Goal: Transaction & Acquisition: Purchase product/service

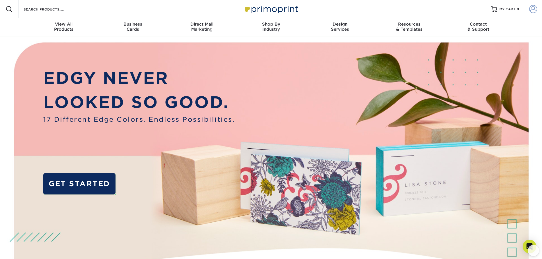
click at [532, 8] on span at bounding box center [533, 9] width 8 height 8
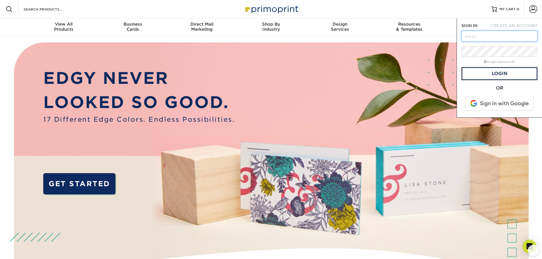
click at [490, 35] on input "text" at bounding box center [500, 36] width 76 height 11
type input "contact@iglesiaemmanuelad.org"
click at [477, 81] on form "SIGN IN CREATE AN ACCOUNT contact@iglesiaemmanuelad.org forgot password? All fi…" at bounding box center [500, 68] width 76 height 90
click at [477, 75] on link "Login" at bounding box center [500, 73] width 76 height 13
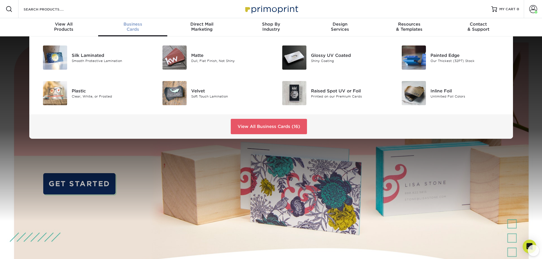
click at [128, 24] on span "Business" at bounding box center [132, 24] width 69 height 5
click at [178, 54] on img at bounding box center [175, 58] width 24 height 24
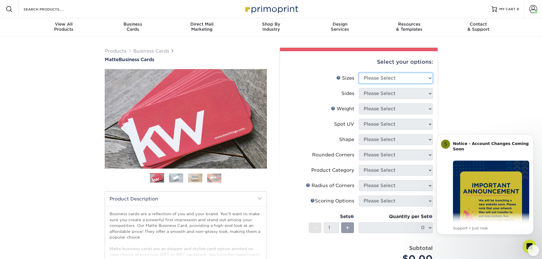
click at [426, 78] on select "Please Select 1.5" x 3.5" - Mini 1.75" x 3.5" - Mini 2" x 2" - Square 2" x 3" -…" at bounding box center [396, 78] width 74 height 11
click at [453, 88] on div "Products Business Cards Matte Business Cards Previous Next 100 $ 8" at bounding box center [271, 193] width 542 height 314
click at [396, 76] on select "Please Select 1.5" x 3.5" - Mini 1.75" x 3.5" - Mini 2" x 2" - Square 2" x 3" -…" at bounding box center [396, 78] width 74 height 11
select select "2.00x3.50"
click at [359, 73] on select "Please Select 1.5" x 3.5" - Mini 1.75" x 3.5" - Mini 2" x 2" - Square 2" x 3" -…" at bounding box center [396, 78] width 74 height 11
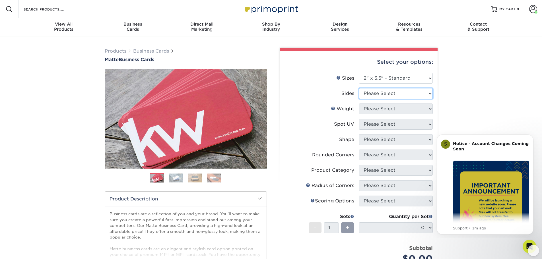
click at [404, 94] on select "Please Select Print Both Sides Print Front Only" at bounding box center [396, 93] width 74 height 11
select select "13abbda7-1d64-4f25-8bb2-c179b224825d"
click at [359, 88] on select "Please Select Print Both Sides Print Front Only" at bounding box center [396, 93] width 74 height 11
click at [402, 109] on select "Please Select 16PT 14PT" at bounding box center [396, 109] width 74 height 11
select select "14PT"
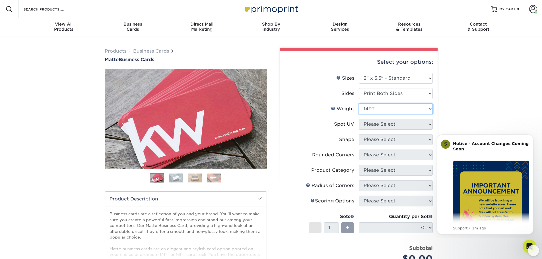
click at [359, 104] on select "Please Select 16PT 14PT" at bounding box center [396, 109] width 74 height 11
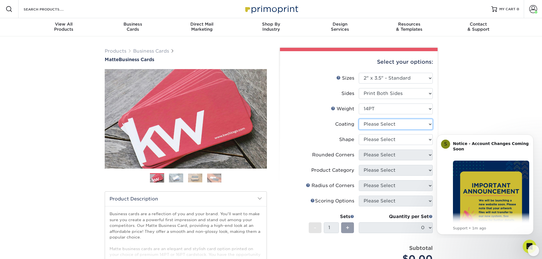
click at [394, 124] on select at bounding box center [396, 124] width 74 height 11
select select "121bb7b5-3b4d-429f-bd8d-bbf80e953313"
click at [359, 119] on select at bounding box center [396, 124] width 74 height 11
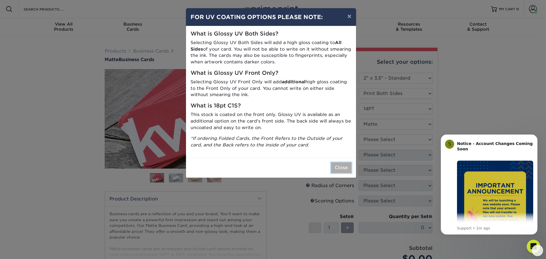
click at [335, 173] on button "Close" at bounding box center [341, 168] width 20 height 11
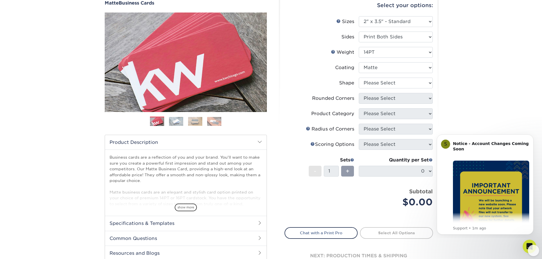
scroll to position [57, 0]
click at [409, 79] on select "Please Select Standard" at bounding box center [396, 82] width 74 height 11
select select "standard"
click at [359, 77] on select "Please Select Standard" at bounding box center [396, 82] width 74 height 11
click at [377, 100] on select "Please Select Yes - Round 2 Corners Yes - Round 4 Corners No" at bounding box center [396, 98] width 74 height 11
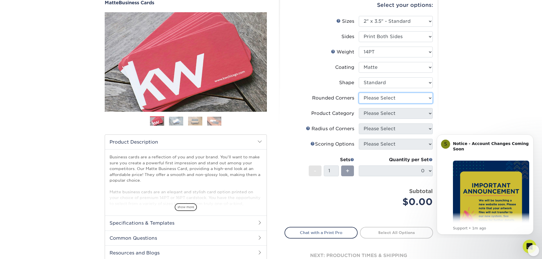
select select "0"
click at [359, 93] on select "Please Select Yes - Round 2 Corners Yes - Round 4 Corners No" at bounding box center [396, 98] width 74 height 11
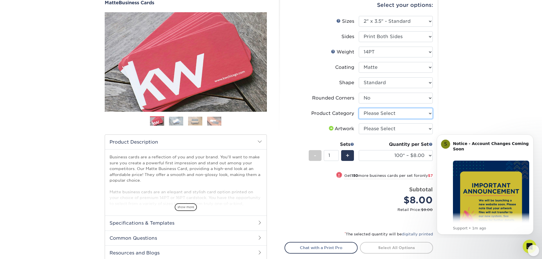
click at [383, 113] on select "Please Select Business Cards" at bounding box center [396, 113] width 74 height 11
select select "3b5148f1-0588-4f88-a218-97bcfdce65c1"
click at [359, 108] on select "Please Select Business Cards" at bounding box center [396, 113] width 74 height 11
click at [383, 129] on select "Please Select I will upload files I need a design - $100" at bounding box center [396, 129] width 74 height 11
select select "upload"
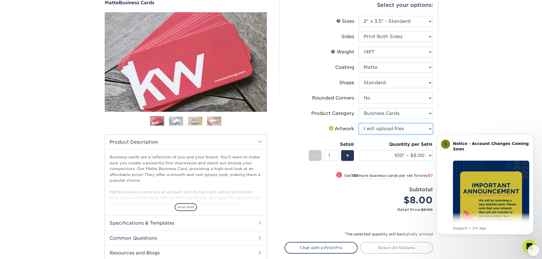
click at [359, 124] on select "Please Select I will upload files I need a design - $100" at bounding box center [396, 129] width 74 height 11
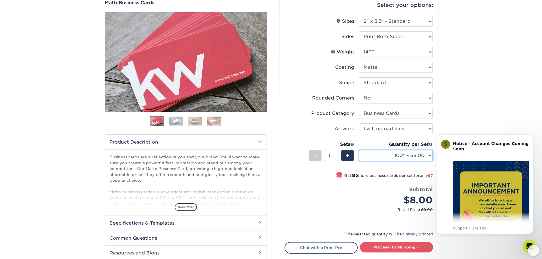
click at [401, 153] on select "100* – $8.00 250* – $15.00 500 – $30.00 1000 – $37.00 2500 – $66.00 5000 – $127…" at bounding box center [396, 155] width 74 height 11
select select "250* – $15.00"
click at [359, 150] on select "100* – $8.00 250* – $15.00 500 – $30.00 1000 – $37.00 2500 – $66.00 5000 – $127…" at bounding box center [396, 155] width 74 height 11
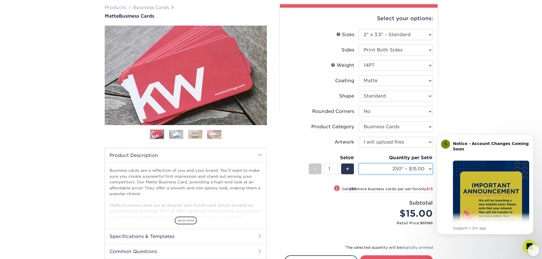
scroll to position [142, 0]
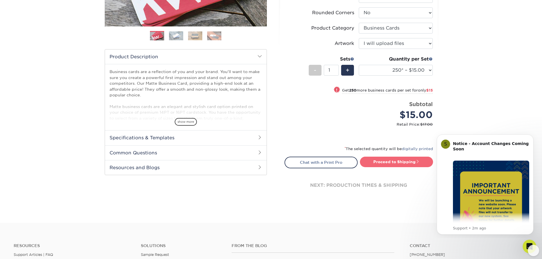
click at [387, 162] on link "Proceed to Shipping" at bounding box center [396, 162] width 73 height 10
type input "Set 1"
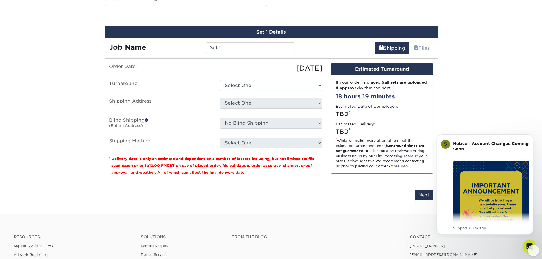
scroll to position [315, 0]
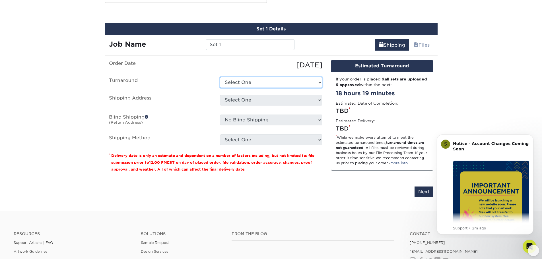
click at [283, 84] on select "Select One 2-4 Business Days 2 Day Next Business Day" at bounding box center [271, 82] width 102 height 11
select select "385fbf1e-192b-4679-9d7d-4a45b131679d"
click at [220, 77] on select "Select One 2-4 Business Days 2 Day Next Business Day" at bounding box center [271, 82] width 102 height 11
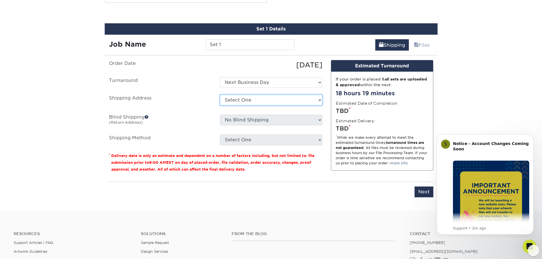
click at [278, 100] on select "Select One [DEMOGRAPHIC_DATA] [DEMOGRAPHIC_DATA] + Add New Address" at bounding box center [271, 100] width 102 height 11
select select "273506"
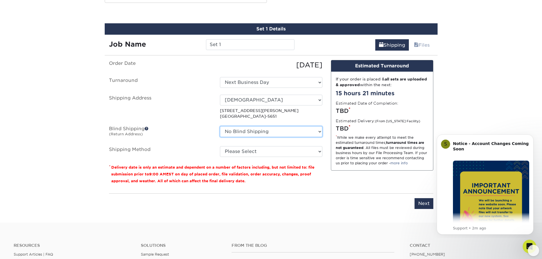
click at [277, 132] on select "No Blind Shipping [DEMOGRAPHIC_DATA] [DEMOGRAPHIC_DATA] + Add New Address" at bounding box center [271, 131] width 102 height 11
click at [201, 117] on label "Shipping Address" at bounding box center [160, 107] width 111 height 25
click at [250, 153] on select "Please Select Ground Shipping (+$7.84) 3 Day Shipping Service (+$20.06) 2 Day A…" at bounding box center [271, 151] width 102 height 11
select select "03"
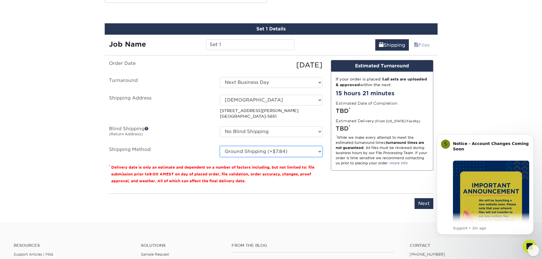
click at [220, 146] on select "Please Select Ground Shipping (+$7.84) 3 Day Shipping Service (+$20.06) 2 Day A…" at bounding box center [271, 151] width 102 height 11
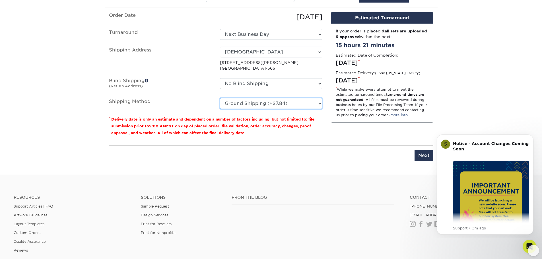
scroll to position [372, 0]
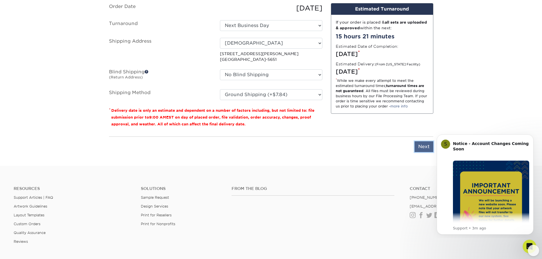
click at [421, 149] on input "Next" at bounding box center [424, 146] width 19 height 11
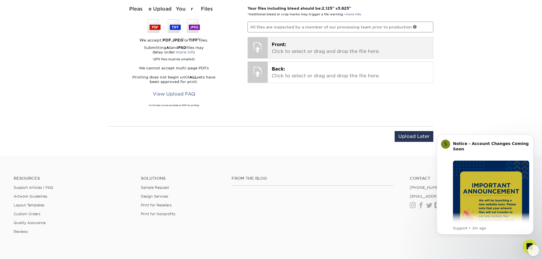
click at [260, 50] on div at bounding box center [258, 47] width 20 height 20
click at [258, 46] on div at bounding box center [258, 47] width 20 height 20
click at [284, 47] on span "Front:" at bounding box center [279, 44] width 15 height 5
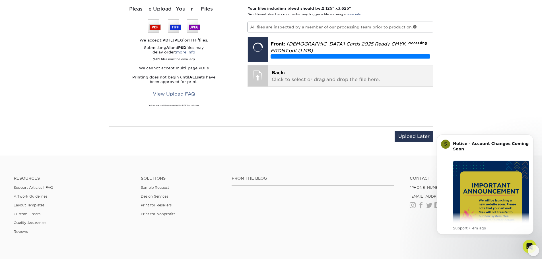
click at [263, 75] on div at bounding box center [258, 75] width 20 height 20
click at [261, 74] on div at bounding box center [258, 75] width 20 height 20
click at [303, 79] on p "Back: Click to select or drag and drop the file here." at bounding box center [350, 76] width 157 height 14
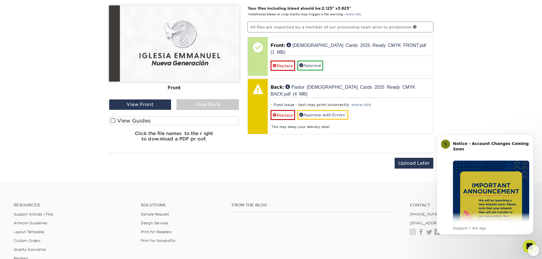
click at [215, 102] on div "View Back" at bounding box center [207, 104] width 63 height 11
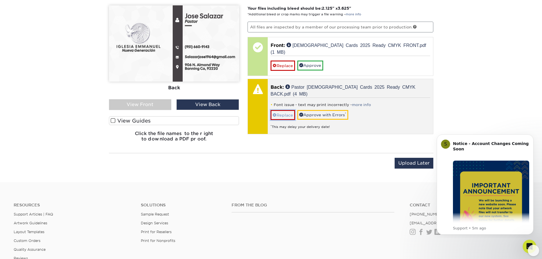
click at [287, 110] on link "Replace" at bounding box center [283, 115] width 24 height 10
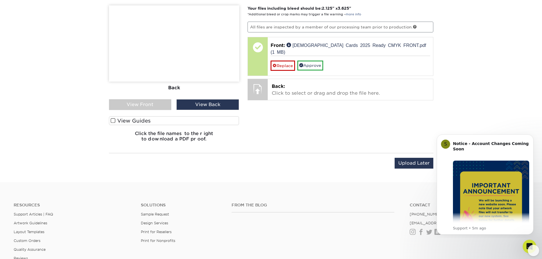
click at [155, 103] on div "View Front" at bounding box center [140, 104] width 63 height 11
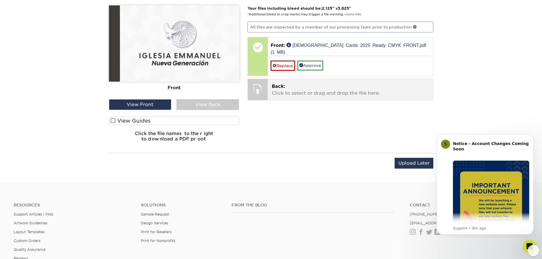
click at [336, 86] on p "Back: Click to select or drag and drop the file here." at bounding box center [350, 90] width 157 height 14
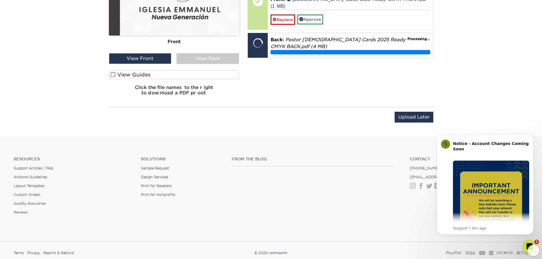
scroll to position [342, 0]
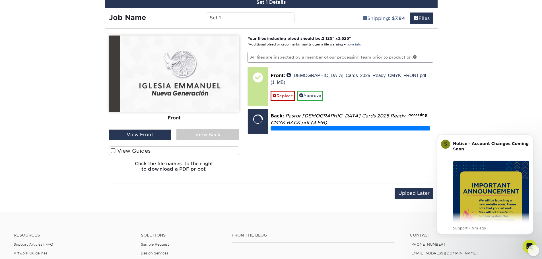
click at [112, 151] on span at bounding box center [113, 150] width 5 height 5
click at [0, 0] on input "View Guides" at bounding box center [0, 0] width 0 height 0
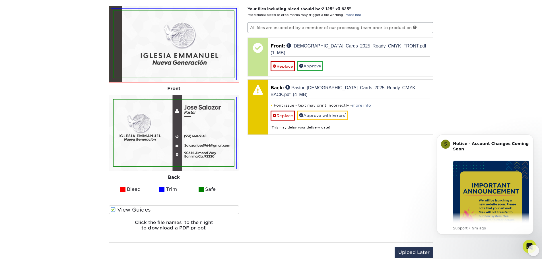
scroll to position [379, 0]
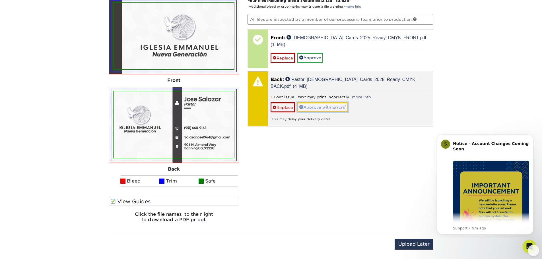
click at [326, 102] on link "Approve with Errors *" at bounding box center [322, 107] width 51 height 10
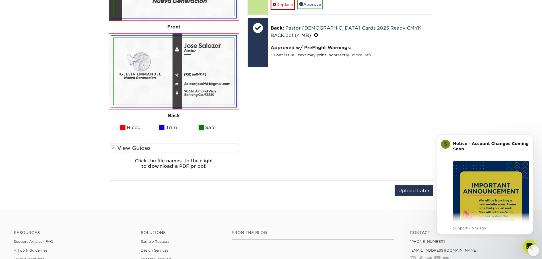
scroll to position [522, 0]
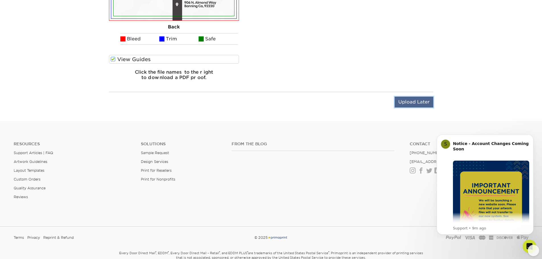
click at [399, 100] on input "Upload Later" at bounding box center [414, 102] width 39 height 11
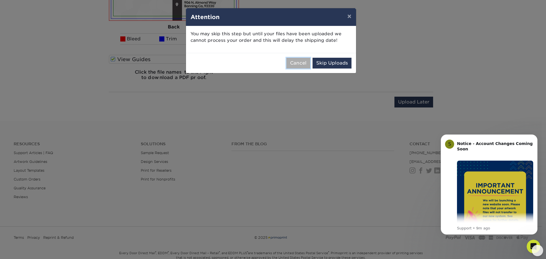
click at [296, 63] on button "Cancel" at bounding box center [299, 63] width 24 height 11
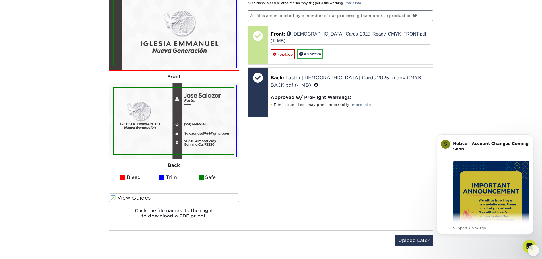
scroll to position [408, 0]
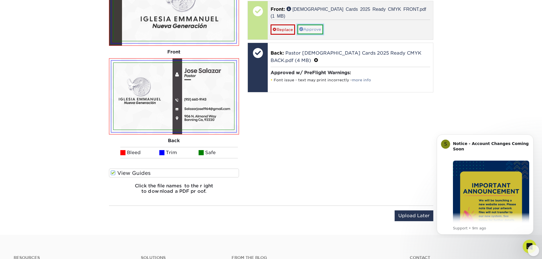
click at [310, 24] on link "Approve" at bounding box center [310, 29] width 26 height 10
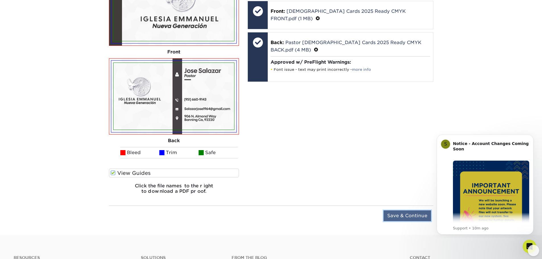
click at [392, 213] on input "Save & Continue" at bounding box center [408, 216] width 48 height 11
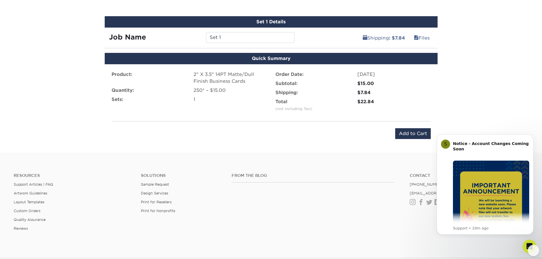
scroll to position [240, 0]
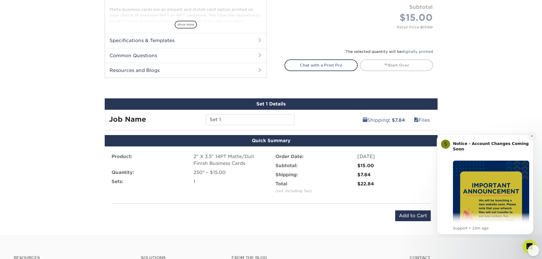
click at [531, 137] on icon "Dismiss notification" at bounding box center [532, 136] width 3 height 3
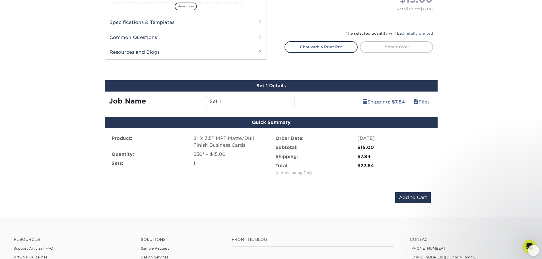
scroll to position [268, 0]
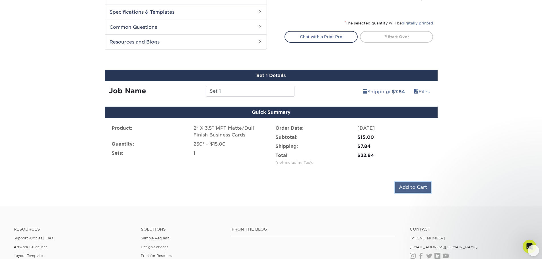
click at [423, 188] on input "Add to Cart" at bounding box center [413, 187] width 36 height 11
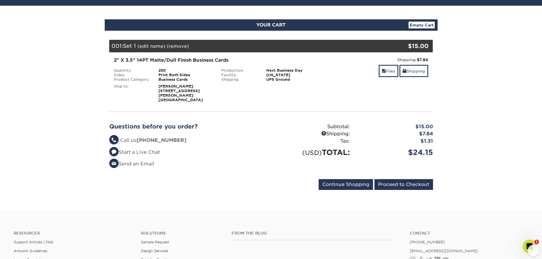
scroll to position [57, 0]
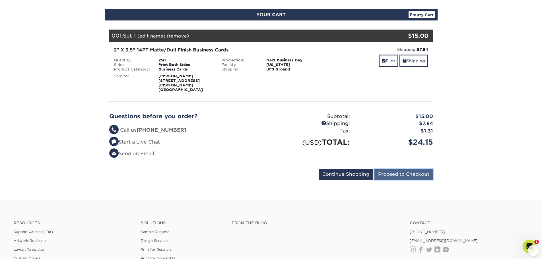
click at [419, 172] on input "Proceed to Checkout" at bounding box center [404, 174] width 59 height 11
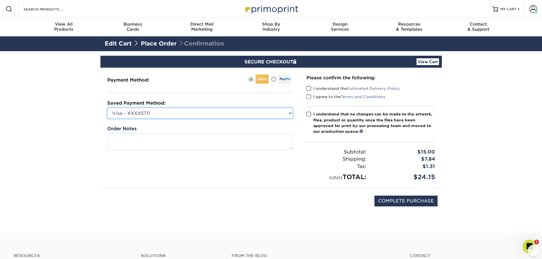
click at [290, 114] on select "Visa - XXXX5711 Visa - XXXX5711 Visa - XXXX2049 Visa - XXXX2049 New Credit Card" at bounding box center [200, 113] width 186 height 11
select select "68842"
click at [107, 108] on select "Visa - XXXX5711 Visa - XXXX5711 Visa - XXXX2049 Visa - XXXX2049 New Credit Card" at bounding box center [200, 113] width 186 height 11
click at [310, 88] on span at bounding box center [309, 88] width 5 height 5
click at [0, 0] on input "I understand the Estimated Delivery Policy" at bounding box center [0, 0] width 0 height 0
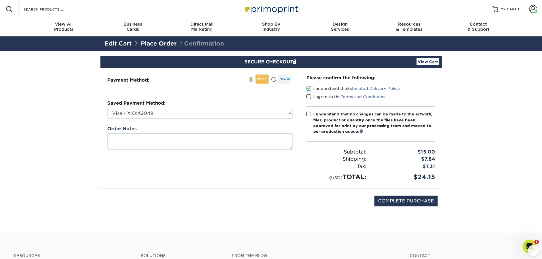
click at [310, 99] on span at bounding box center [309, 96] width 5 height 5
click at [0, 0] on input "I agree to the Terms and Conditions" at bounding box center [0, 0] width 0 height 0
click at [309, 113] on span at bounding box center [309, 114] width 5 height 5
click at [0, 0] on input "I understand that no changes can be made to the artwork, files, product or quan…" at bounding box center [0, 0] width 0 height 0
click at [309, 87] on span at bounding box center [309, 88] width 5 height 5
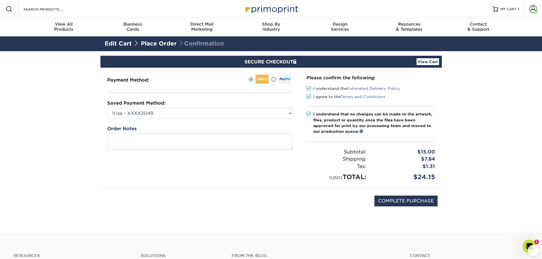
click at [0, 0] on input "I understand the Estimated Delivery Policy" at bounding box center [0, 0] width 0 height 0
click at [309, 90] on span at bounding box center [309, 88] width 5 height 5
click at [0, 0] on input "I understand the Estimated Delivery Policy" at bounding box center [0, 0] width 0 height 0
click at [283, 115] on select "Visa - XXXX5711 Visa - XXXX5711 Visa - XXXX2049 Visa - XXXX2049 New Credit Card" at bounding box center [200, 113] width 186 height 11
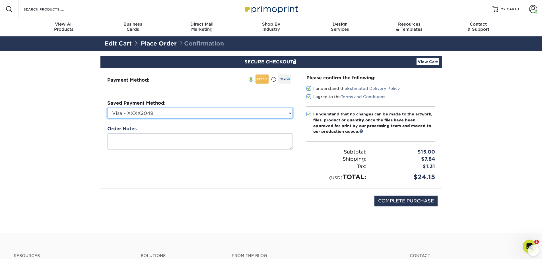
click at [285, 118] on select "Visa - XXXX5711 Visa - XXXX5711 Visa - XXXX2049 Visa - XXXX2049 New Credit Card" at bounding box center [200, 113] width 186 height 11
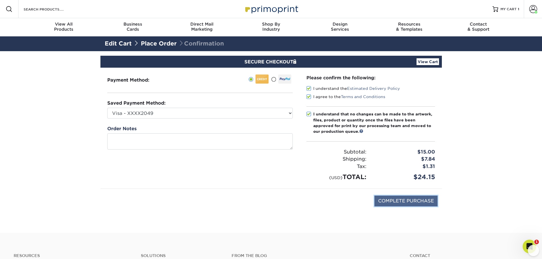
click at [415, 201] on input "COMPLETE PURCHASE" at bounding box center [406, 201] width 63 height 11
type input "PROCESSING, PLEASE WAIT..."
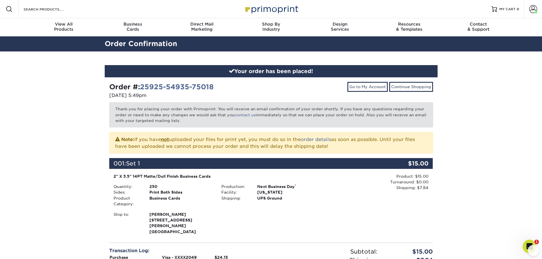
click at [266, 12] on img at bounding box center [271, 9] width 57 height 12
